Goal: Information Seeking & Learning: Learn about a topic

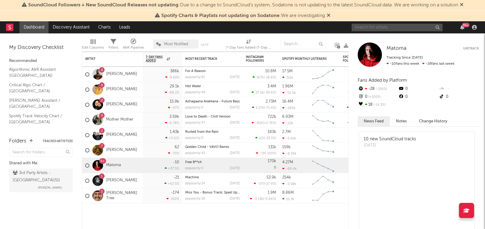
click at [395, 28] on input "text" at bounding box center [397, 28] width 91 height 8
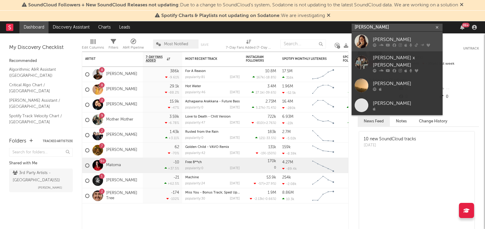
type input "[PERSON_NAME]"
click at [403, 39] on div "[PERSON_NAME]" at bounding box center [406, 39] width 67 height 7
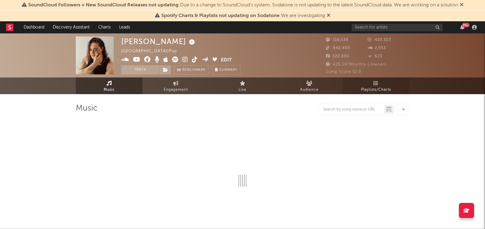
click at [367, 85] on link "Playlists/Charts" at bounding box center [376, 85] width 67 height 17
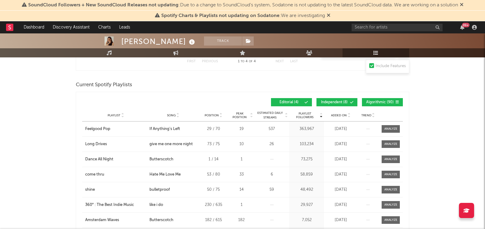
scroll to position [191, 0]
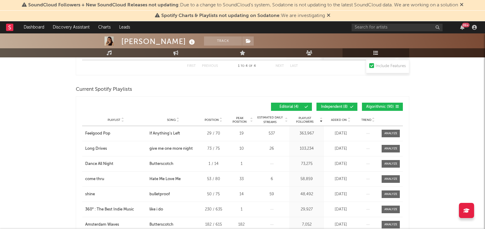
click at [344, 118] on span "Added On" at bounding box center [339, 120] width 16 height 4
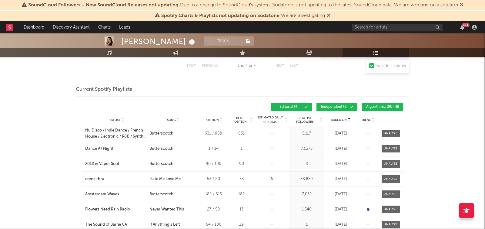
click at [344, 118] on span "Added On" at bounding box center [339, 120] width 16 height 4
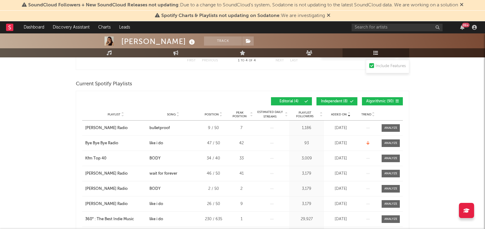
scroll to position [198, 0]
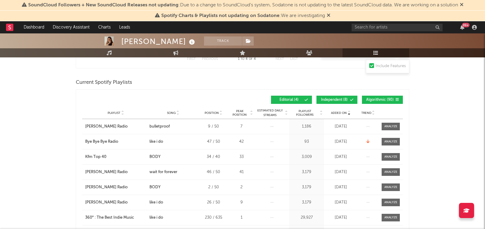
click at [377, 102] on button "Algorithmic ( 90 )" at bounding box center [382, 100] width 41 height 8
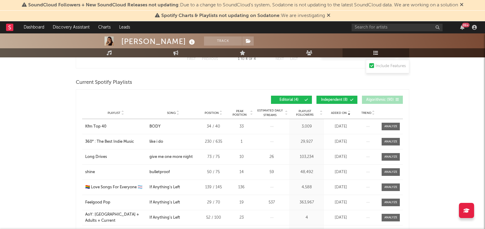
click at [343, 101] on span at bounding box center [342, 100] width 1 height 4
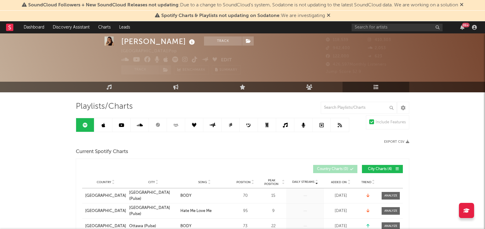
scroll to position [0, 0]
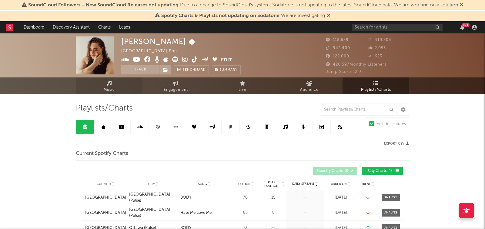
click at [111, 87] on span "Music" at bounding box center [109, 89] width 11 height 7
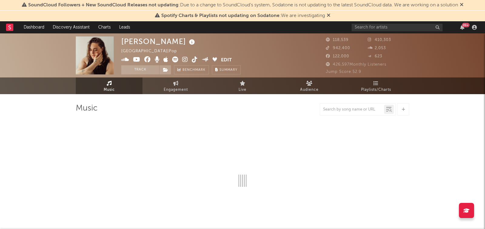
select select "6m"
